Goal: Task Accomplishment & Management: Manage account settings

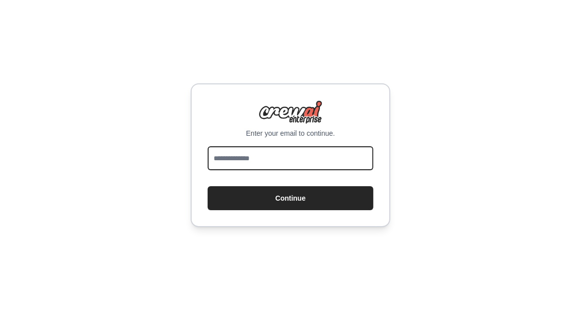
click at [273, 158] on input "email" at bounding box center [291, 158] width 166 height 24
click at [236, 159] on input "email" at bounding box center [291, 158] width 166 height 24
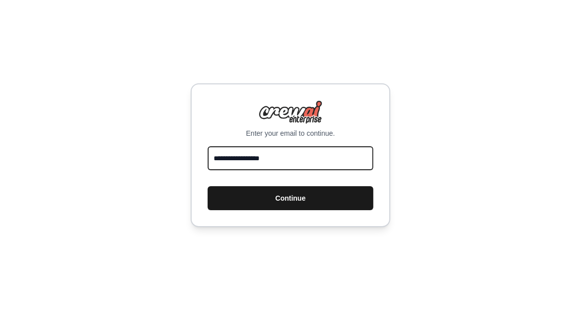
type input "**********"
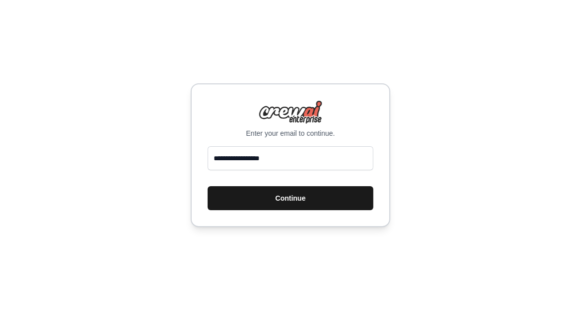
click at [272, 206] on button "Continue" at bounding box center [291, 198] width 166 height 24
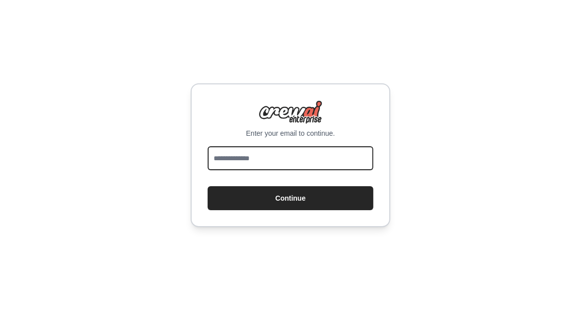
click at [277, 162] on input "email" at bounding box center [291, 158] width 166 height 24
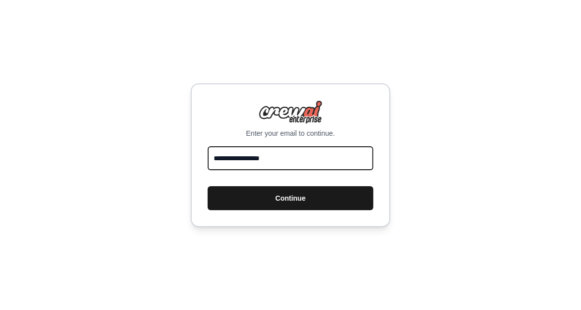
type input "**********"
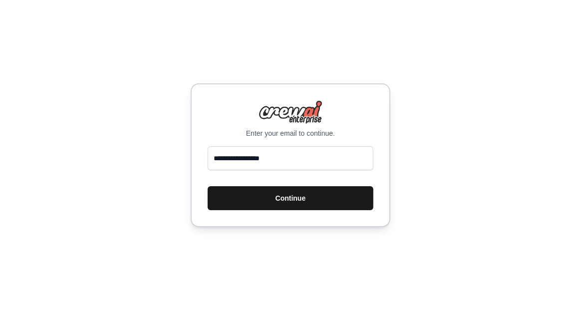
click at [273, 195] on button "Continue" at bounding box center [291, 198] width 166 height 24
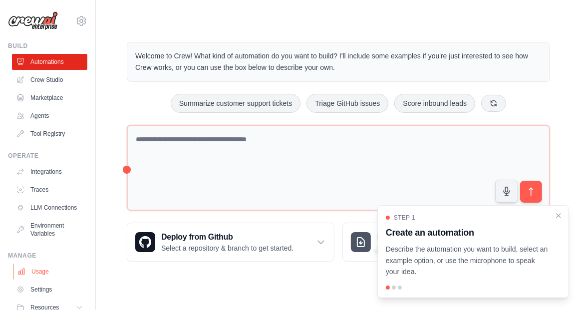
click at [44, 278] on link "Usage" at bounding box center [50, 271] width 75 height 16
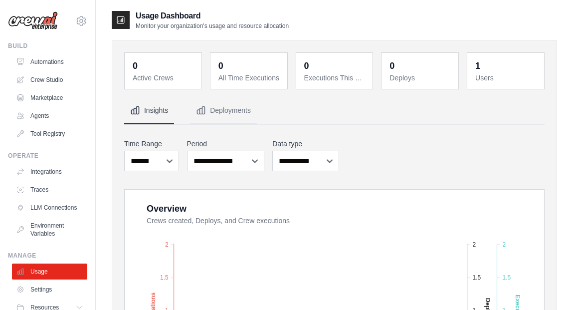
click at [491, 76] on dt "Users" at bounding box center [506, 78] width 63 height 10
click at [42, 59] on link "Automations" at bounding box center [50, 62] width 75 height 16
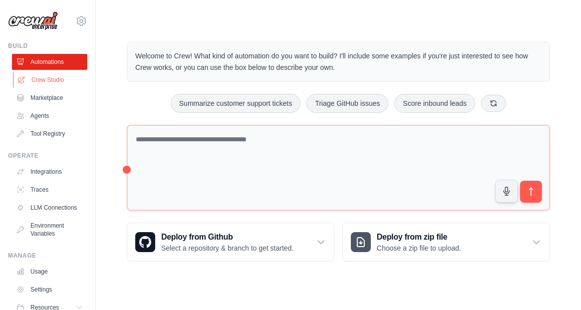
click at [42, 78] on link "Crew Studio" at bounding box center [50, 80] width 75 height 16
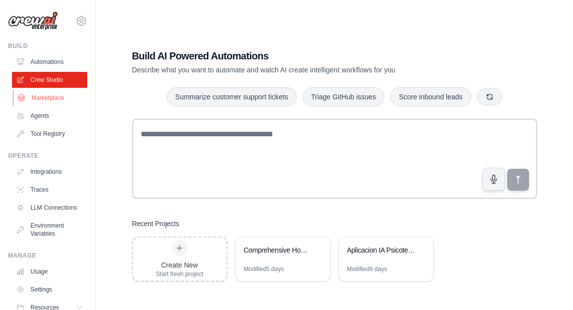
click at [41, 97] on link "Marketplace" at bounding box center [50, 98] width 75 height 16
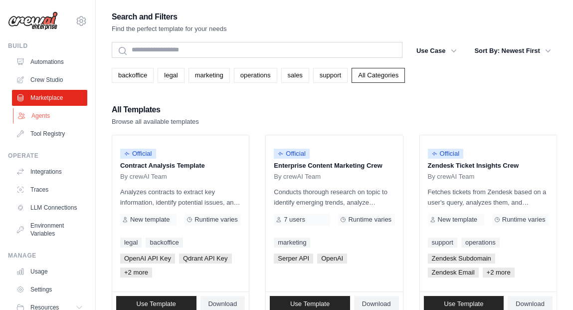
click at [41, 118] on link "Agents" at bounding box center [50, 116] width 75 height 16
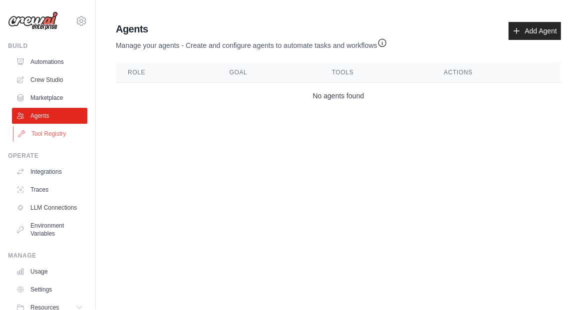
click at [45, 136] on link "Tool Registry" at bounding box center [50, 134] width 75 height 16
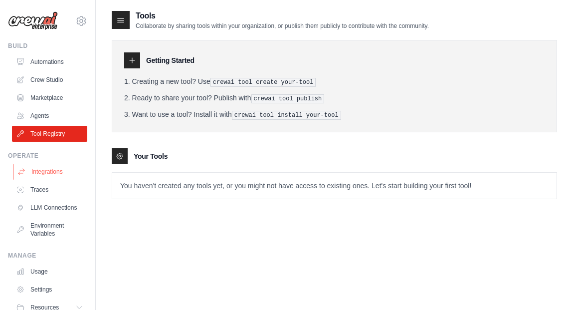
click at [33, 174] on link "Integrations" at bounding box center [50, 172] width 75 height 16
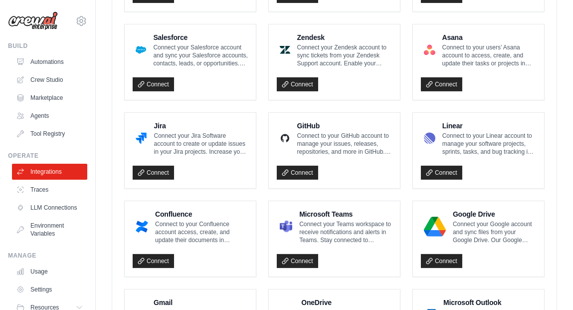
scroll to position [548, 0]
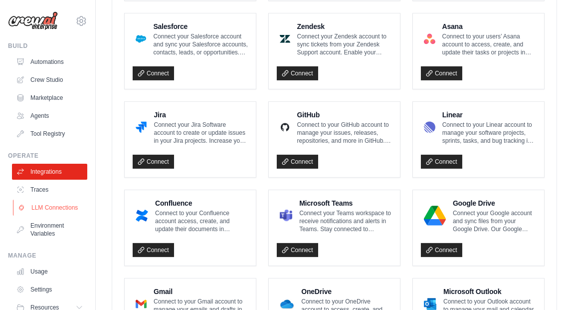
click at [43, 209] on link "LLM Connections" at bounding box center [50, 208] width 75 height 16
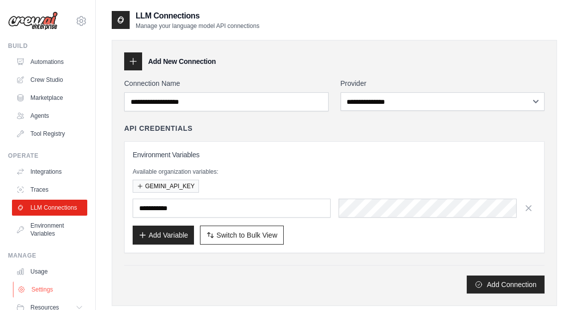
click at [36, 296] on link "Settings" at bounding box center [50, 289] width 75 height 16
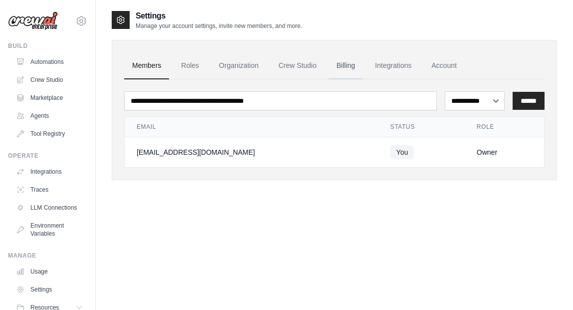
click at [343, 66] on link "Billing" at bounding box center [346, 65] width 34 height 27
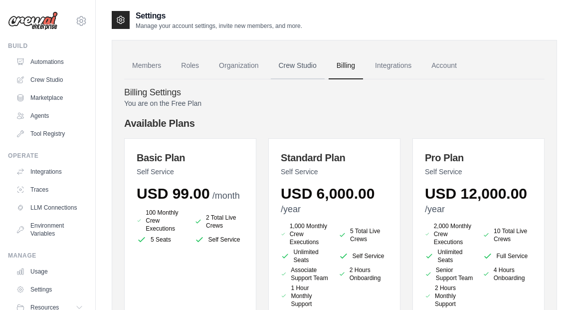
click at [291, 68] on link "Crew Studio" at bounding box center [298, 65] width 54 height 27
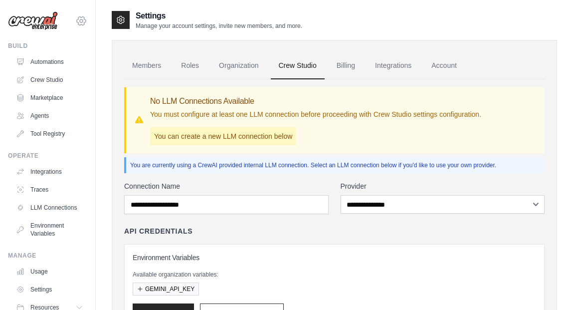
click at [77, 25] on icon at bounding box center [81, 20] width 9 height 8
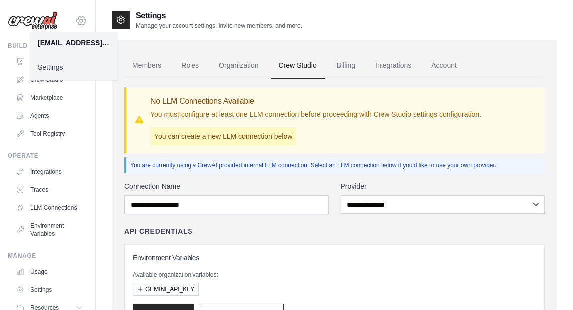
click at [77, 25] on icon at bounding box center [81, 20] width 9 height 8
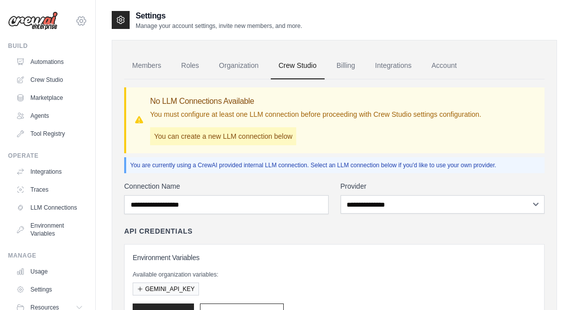
click at [77, 25] on icon at bounding box center [81, 20] width 9 height 8
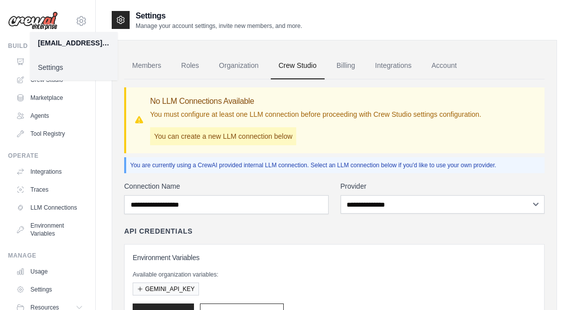
click at [55, 70] on link "Settings" at bounding box center [74, 67] width 88 height 18
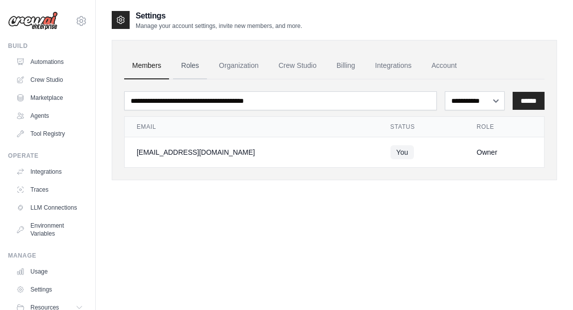
click at [196, 64] on link "Roles" at bounding box center [190, 65] width 34 height 27
